Goal: Task Accomplishment & Management: Manage account settings

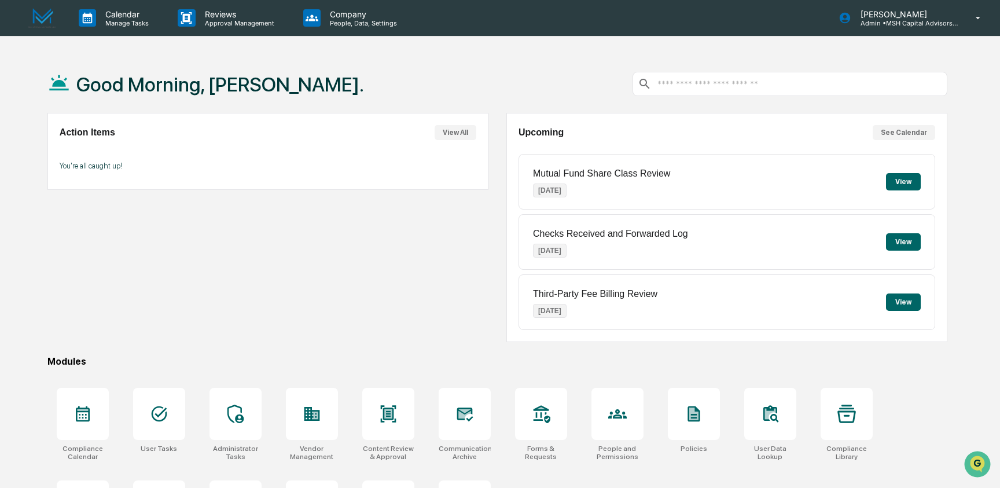
scroll to position [73, 0]
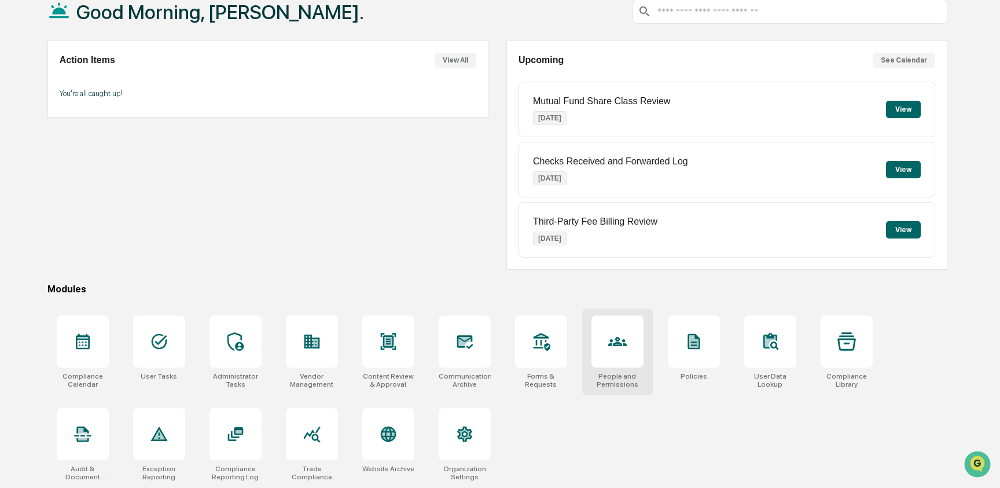
click at [618, 351] on div at bounding box center [618, 341] width 52 height 52
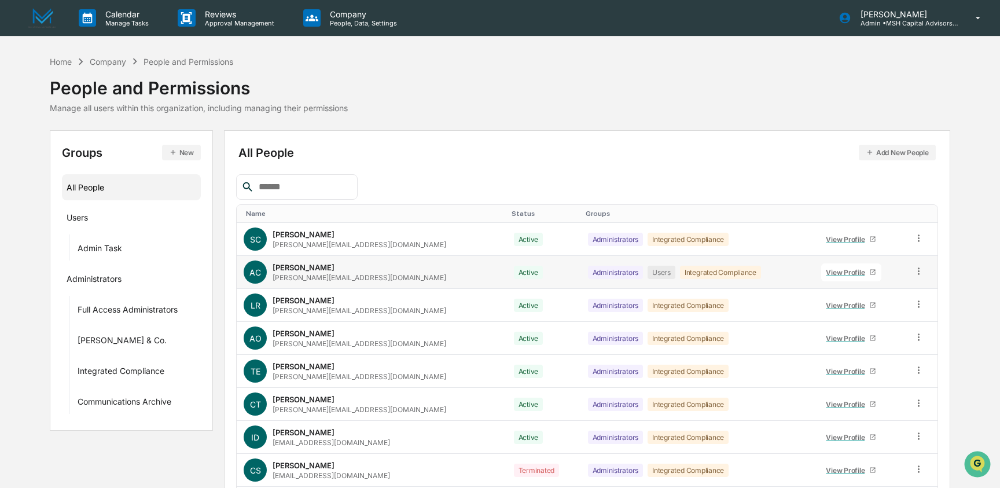
click at [913, 269] on icon at bounding box center [918, 271] width 11 height 11
click at [849, 292] on div "Groups & Permissions" at bounding box center [867, 290] width 96 height 14
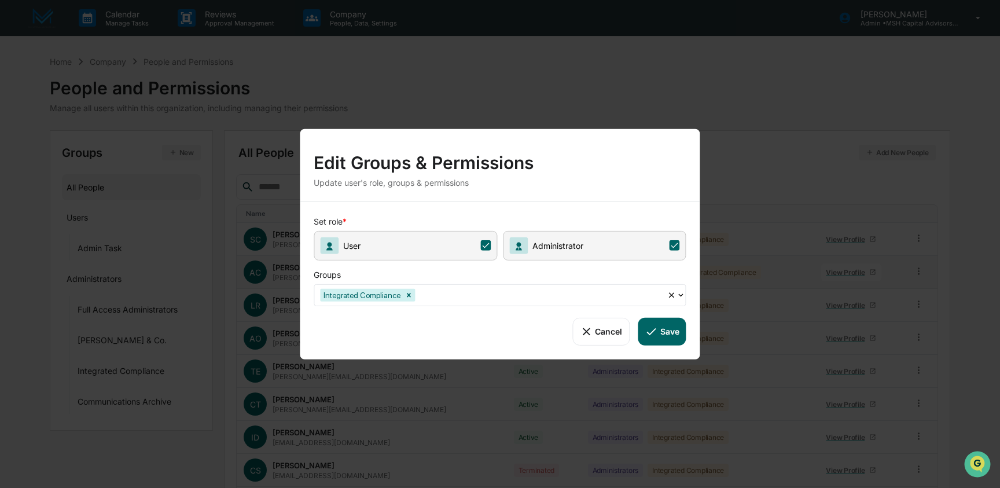
click at [434, 247] on span "User" at bounding box center [406, 245] width 184 height 30
click at [663, 333] on button "Save" at bounding box center [662, 331] width 48 height 28
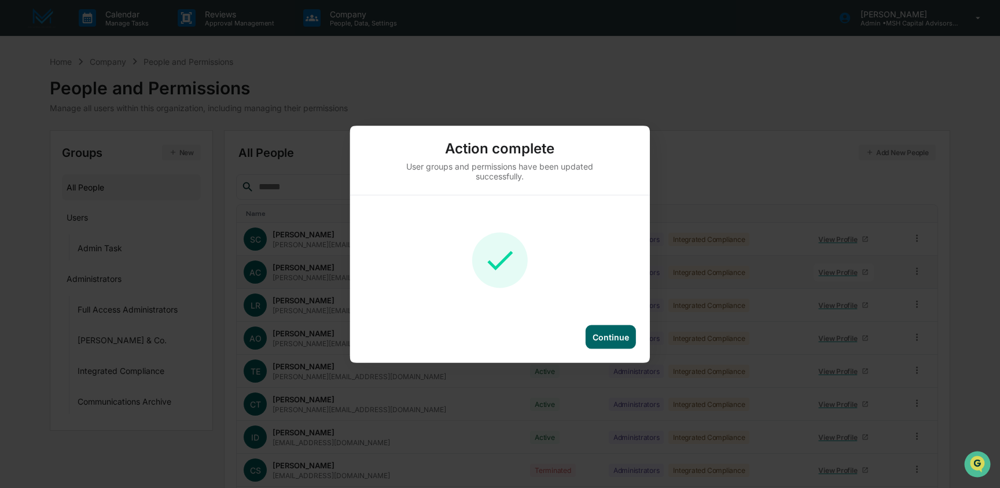
click at [606, 335] on div "Continue" at bounding box center [611, 337] width 36 height 10
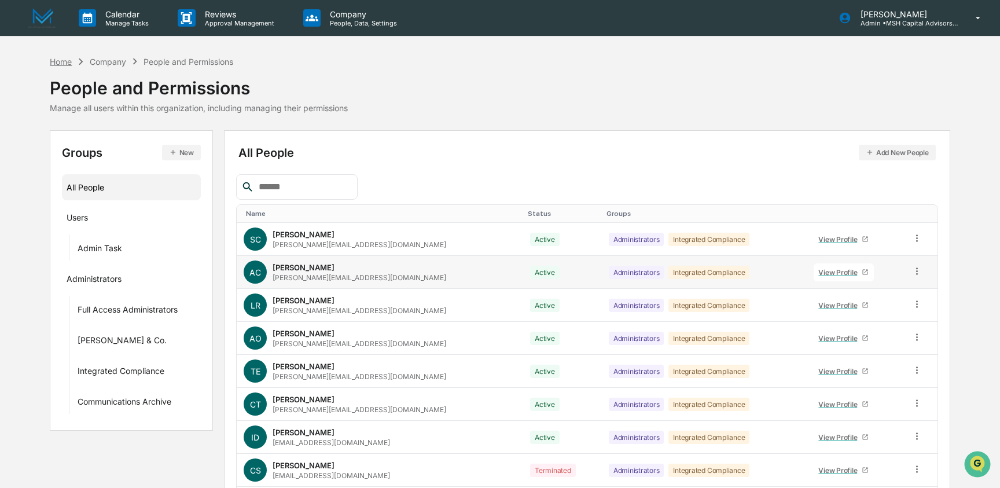
click at [62, 59] on div "Home" at bounding box center [61, 62] width 22 height 10
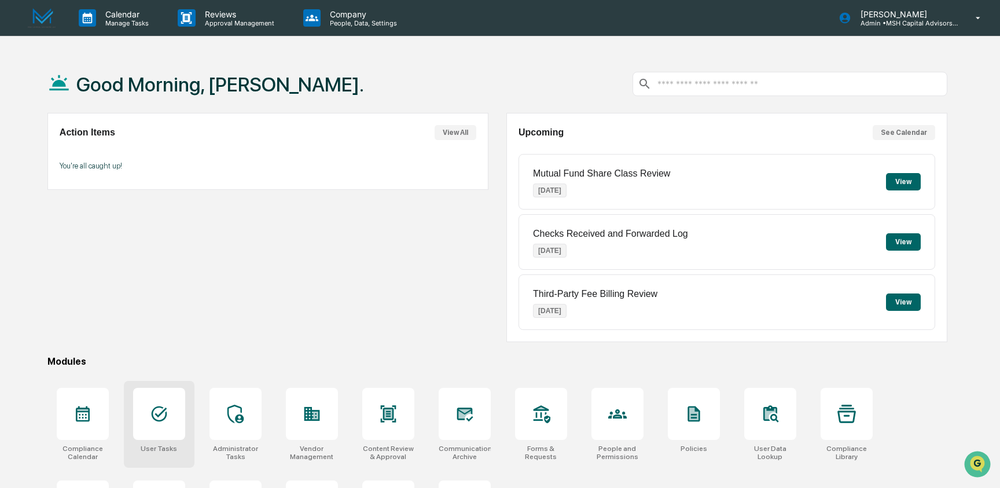
click at [175, 408] on div at bounding box center [159, 414] width 52 height 52
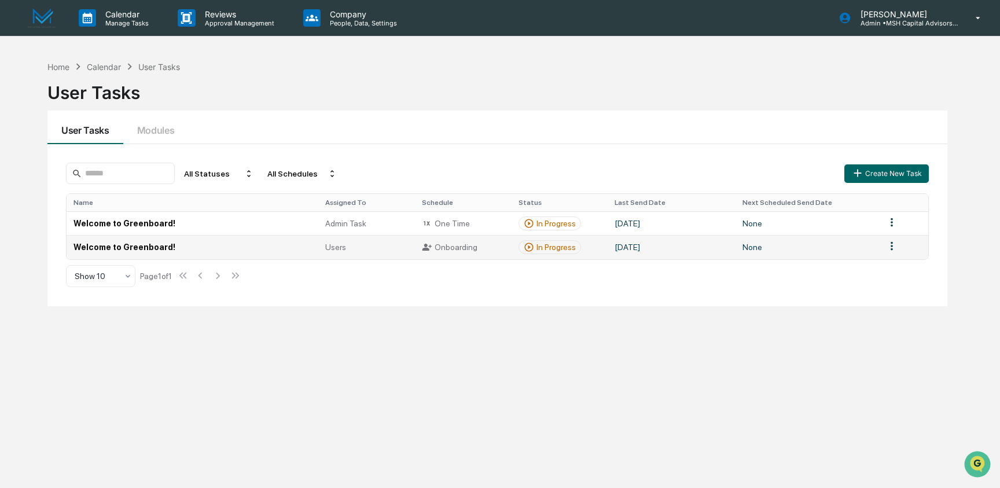
click at [217, 243] on td "Welcome to Greenboard!" at bounding box center [193, 247] width 252 height 24
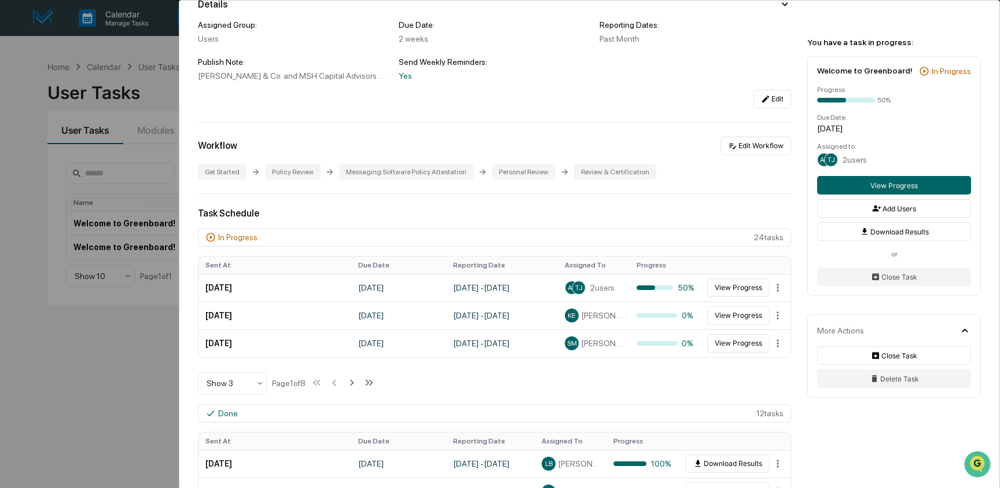
scroll to position [122, 0]
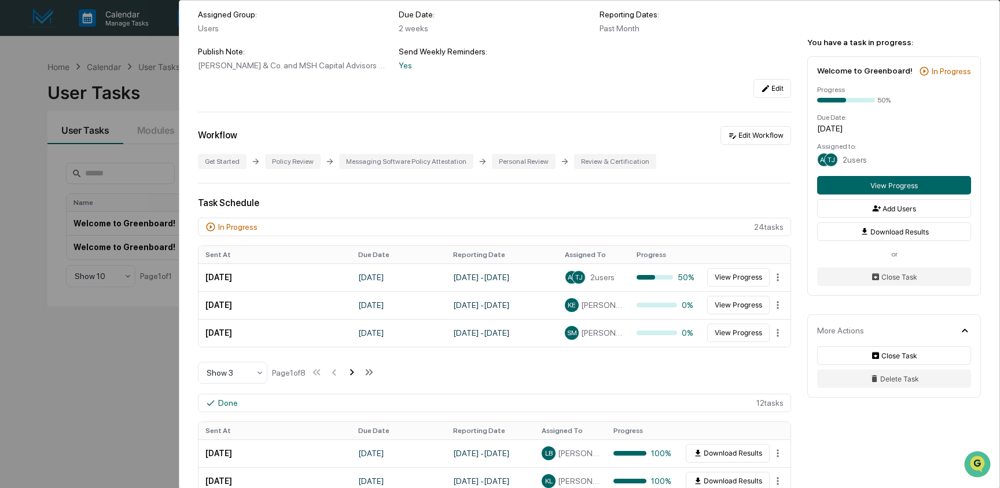
click at [358, 370] on icon at bounding box center [352, 372] width 13 height 13
click at [359, 370] on icon at bounding box center [353, 372] width 13 height 13
click at [361, 370] on icon at bounding box center [354, 372] width 13 height 13
click at [360, 370] on icon at bounding box center [353, 372] width 13 height 13
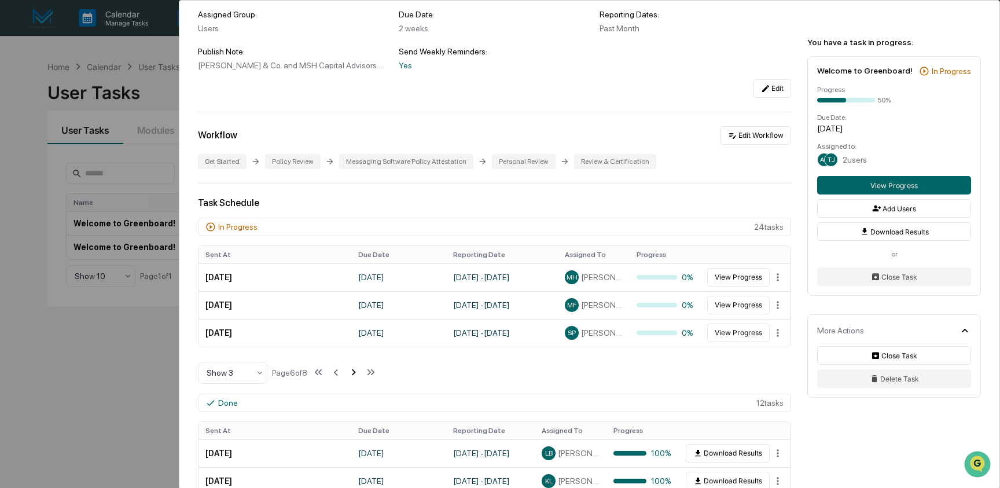
click at [360, 370] on icon at bounding box center [353, 372] width 13 height 13
click at [78, 353] on div "User Tasks Welcome to Greenboard! Welcome to Greenboard! Active [PERSON_NAME] &…" at bounding box center [500, 244] width 1000 height 488
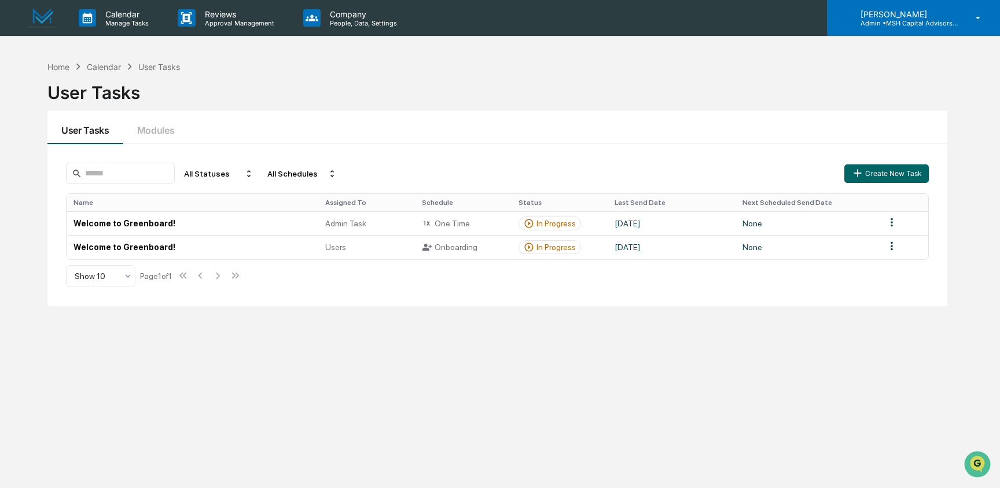
click at [902, 23] on p "Admin • MSH Capital Advisors LLC - RIA" at bounding box center [906, 23] width 108 height 8
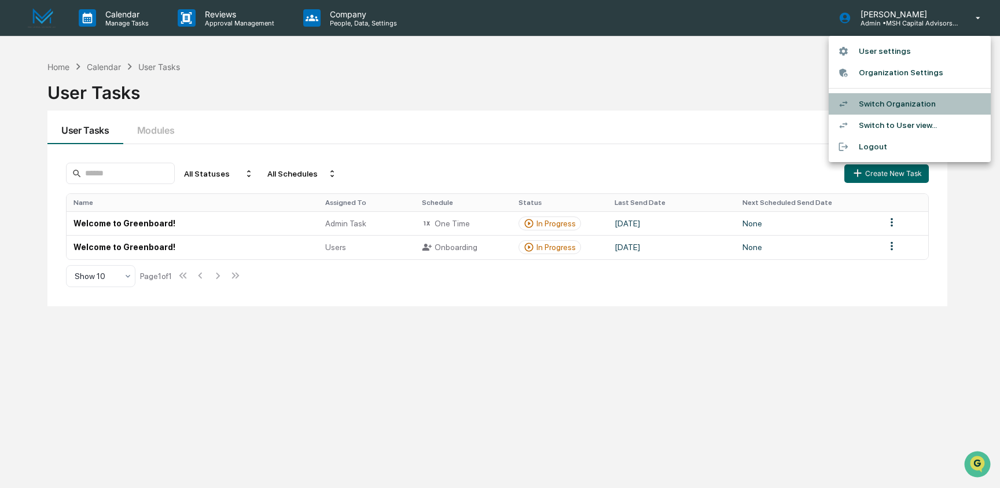
click at [879, 100] on li "Switch Organization" at bounding box center [910, 103] width 162 height 21
